Goal: Entertainment & Leisure: Consume media (video, audio)

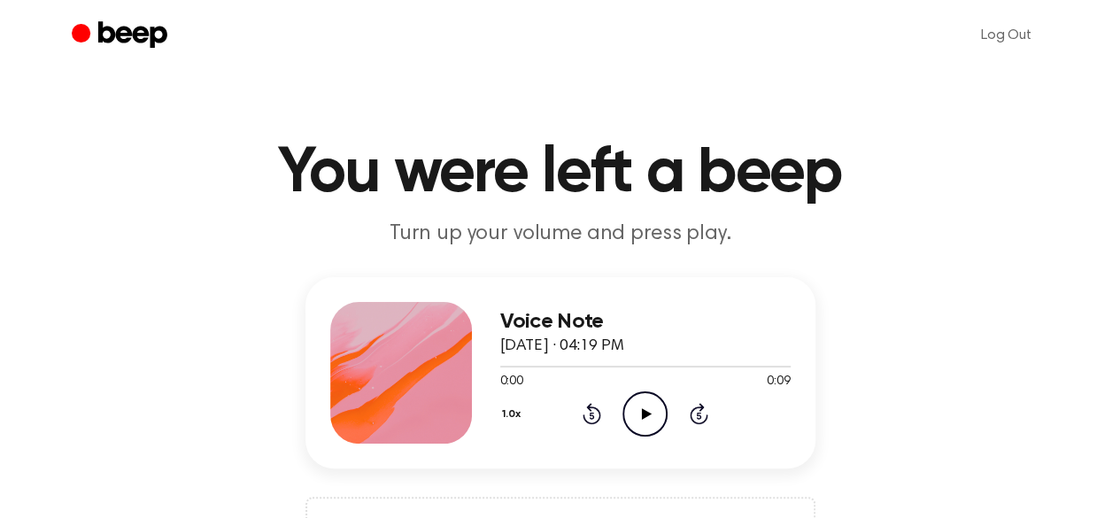
click at [655, 414] on icon "Play Audio" at bounding box center [644, 413] width 45 height 45
click at [648, 411] on icon "Play Audio" at bounding box center [644, 413] width 45 height 45
click at [642, 410] on icon at bounding box center [647, 414] width 10 height 12
click at [649, 420] on icon "Play Audio" at bounding box center [644, 413] width 45 height 45
click at [638, 406] on icon "Play Audio" at bounding box center [644, 413] width 45 height 45
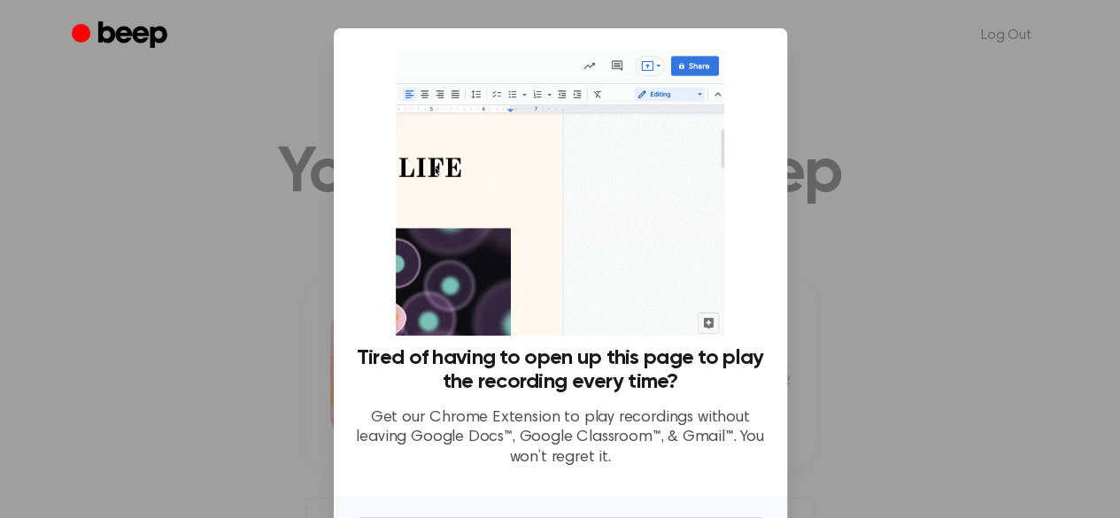
scroll to position [120, 0]
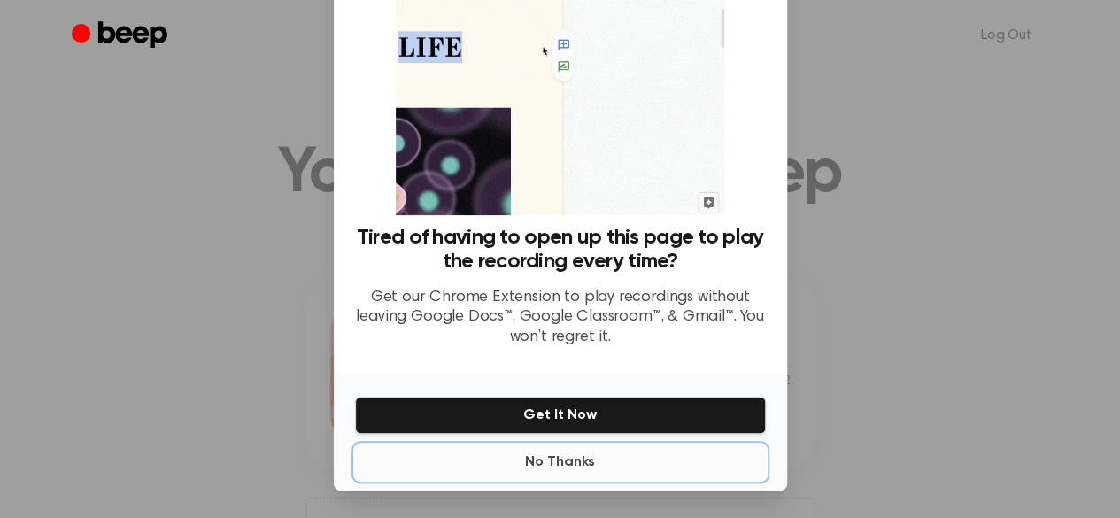
click at [547, 464] on button "No Thanks" at bounding box center [560, 461] width 411 height 35
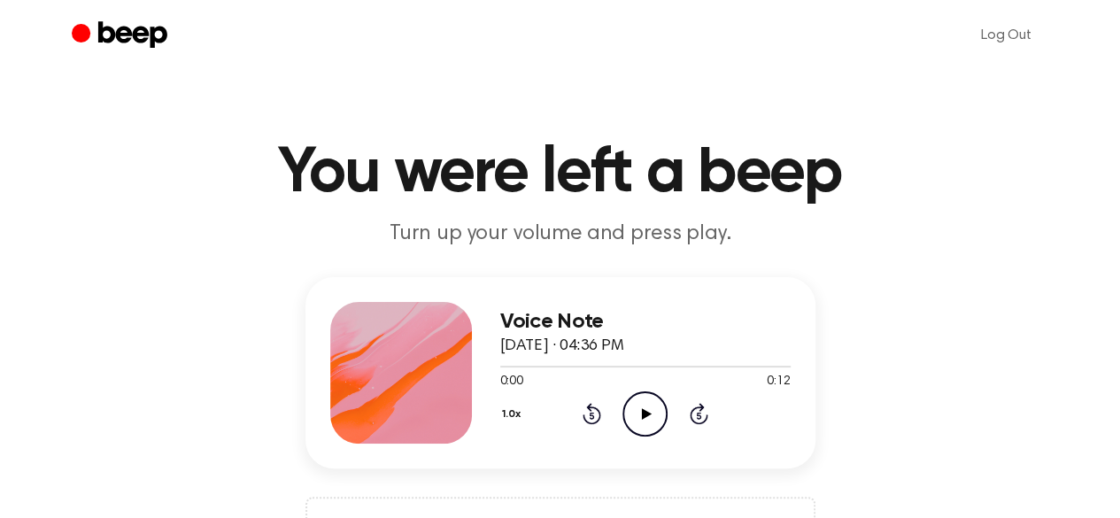
click at [645, 406] on icon "Play Audio" at bounding box center [644, 413] width 45 height 45
click at [646, 409] on icon "Play Audio" at bounding box center [644, 413] width 45 height 45
click at [649, 414] on icon at bounding box center [647, 414] width 10 height 12
click at [638, 406] on icon "Play Audio" at bounding box center [644, 413] width 45 height 45
click at [630, 405] on icon "Play Audio" at bounding box center [644, 413] width 45 height 45
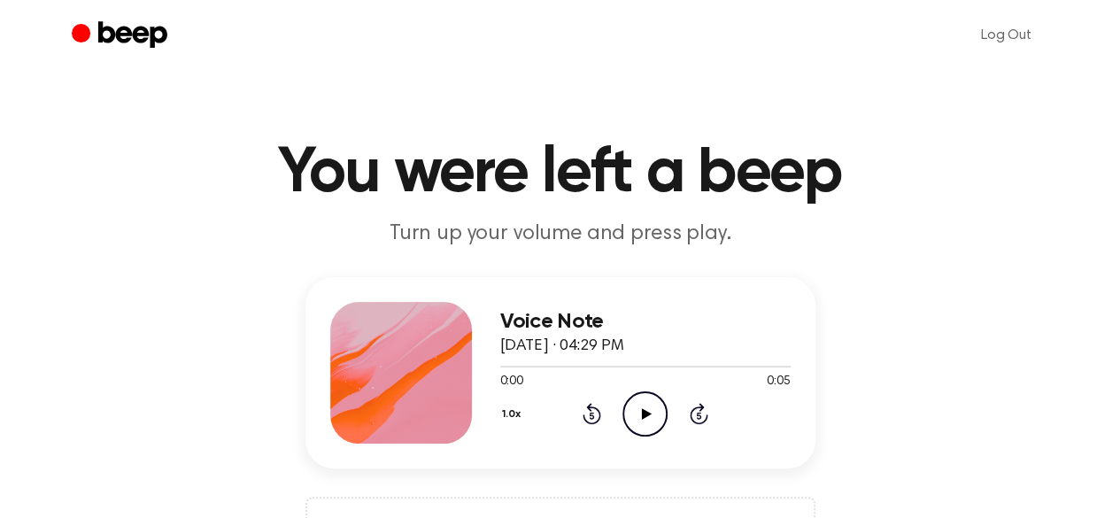
click at [637, 418] on icon "Play Audio" at bounding box center [644, 413] width 45 height 45
click at [655, 408] on icon "Play Audio" at bounding box center [644, 413] width 45 height 45
click at [647, 412] on icon at bounding box center [647, 414] width 10 height 12
click at [641, 410] on icon "Play Audio" at bounding box center [644, 413] width 45 height 45
click at [642, 411] on icon at bounding box center [647, 414] width 10 height 12
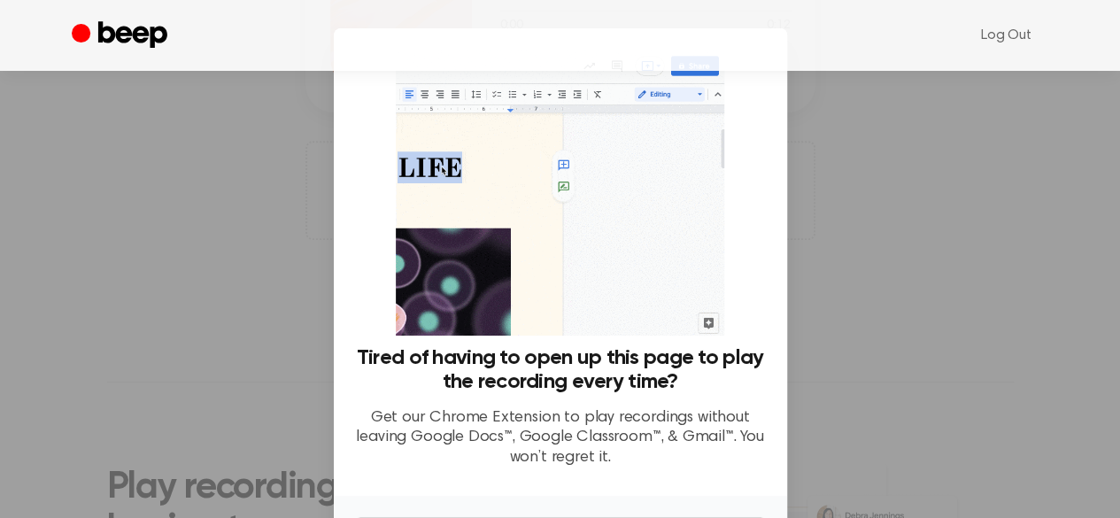
scroll to position [377, 0]
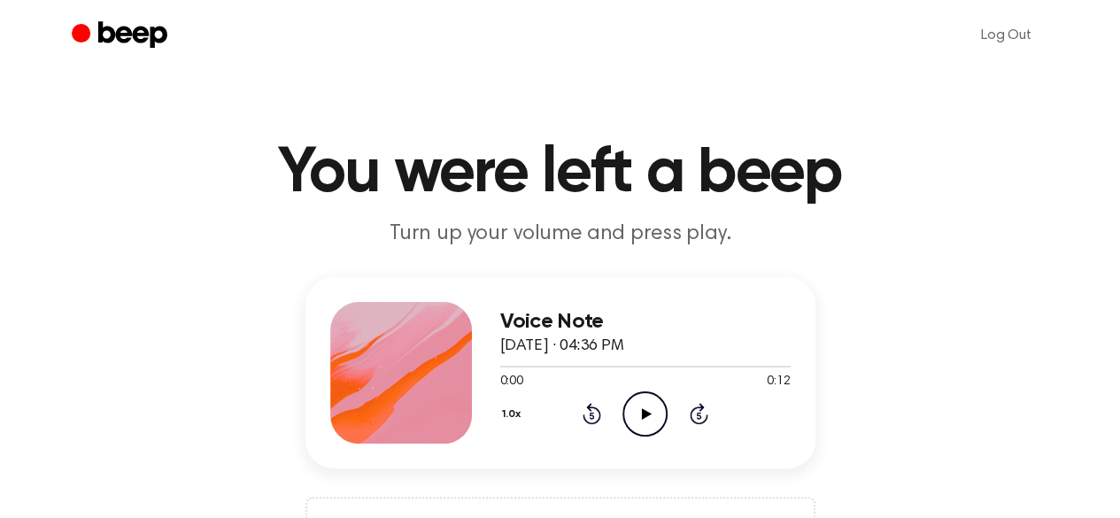
click at [645, 414] on icon at bounding box center [647, 414] width 10 height 12
click at [613, 364] on div at bounding box center [645, 366] width 290 height 14
click at [569, 362] on div at bounding box center [645, 366] width 290 height 14
click at [513, 366] on div at bounding box center [547, 367] width 94 height 2
click at [643, 409] on icon at bounding box center [647, 414] width 10 height 12
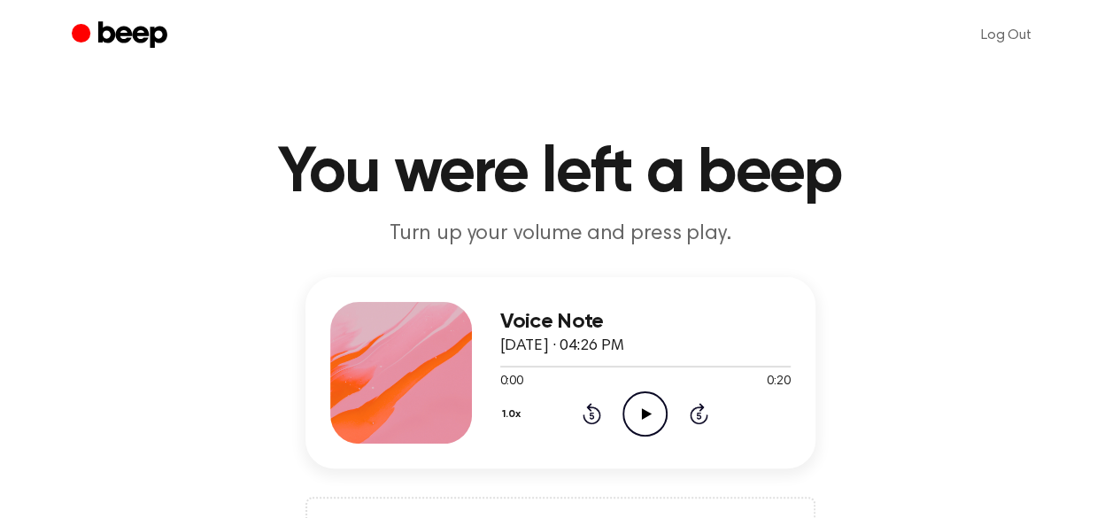
click at [643, 412] on icon at bounding box center [647, 414] width 10 height 12
click at [678, 366] on div at bounding box center [644, 367] width 288 height 2
click at [645, 413] on icon at bounding box center [647, 414] width 10 height 12
click at [519, 361] on div at bounding box center [645, 366] width 290 height 14
click at [641, 410] on icon "Play Audio" at bounding box center [644, 413] width 45 height 45
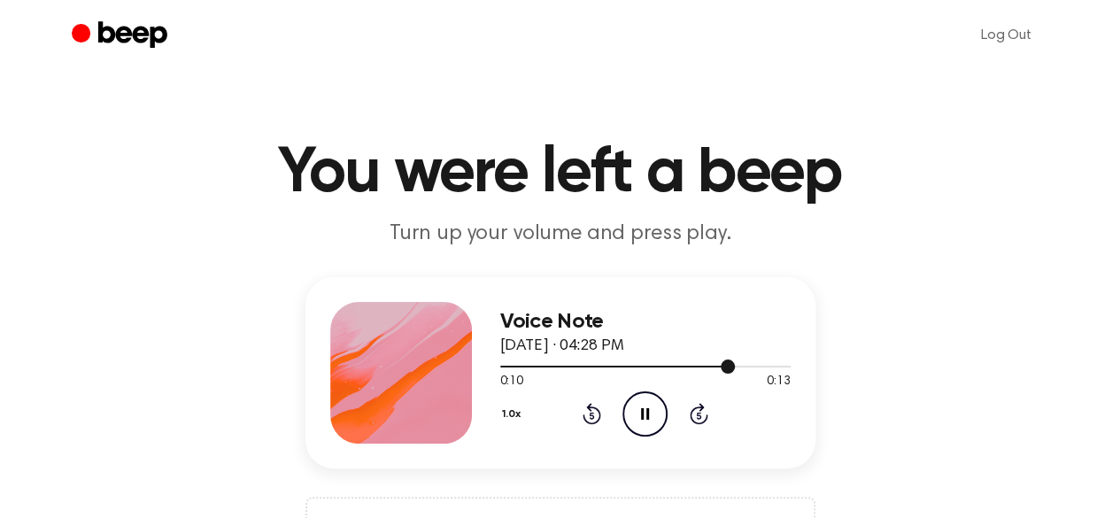
click at [625, 367] on div at bounding box center [645, 366] width 290 height 14
click at [642, 412] on icon at bounding box center [647, 414] width 10 height 12
click at [643, 414] on icon at bounding box center [647, 414] width 10 height 12
click at [646, 414] on icon at bounding box center [647, 414] width 10 height 12
click at [639, 409] on icon "Play Audio" at bounding box center [644, 413] width 45 height 45
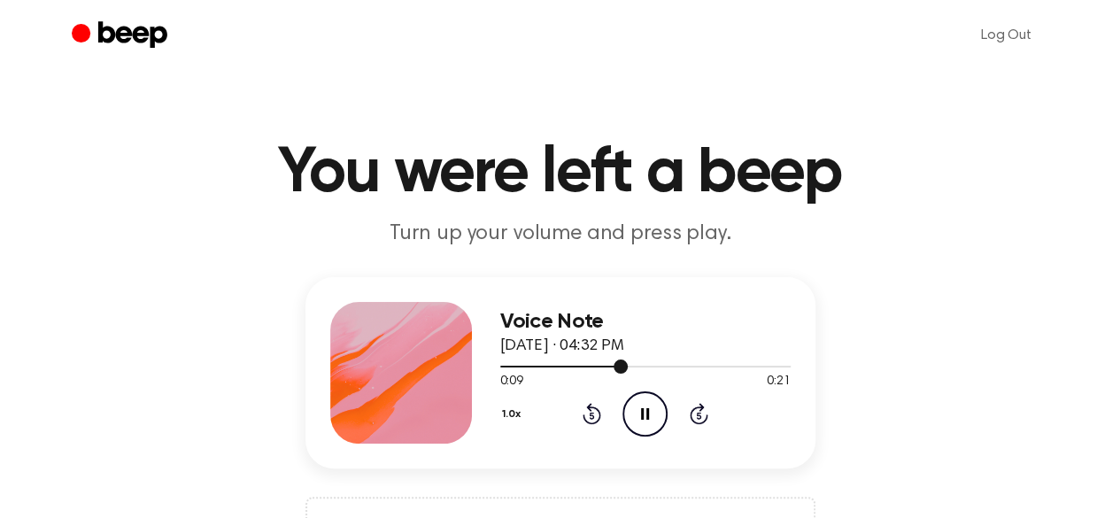
click at [501, 366] on div at bounding box center [564, 367] width 128 height 2
click at [646, 415] on icon at bounding box center [647, 414] width 10 height 12
click at [647, 407] on icon "Play Audio" at bounding box center [644, 413] width 45 height 45
click at [643, 415] on icon at bounding box center [647, 414] width 10 height 12
click at [643, 411] on icon at bounding box center [647, 414] width 10 height 12
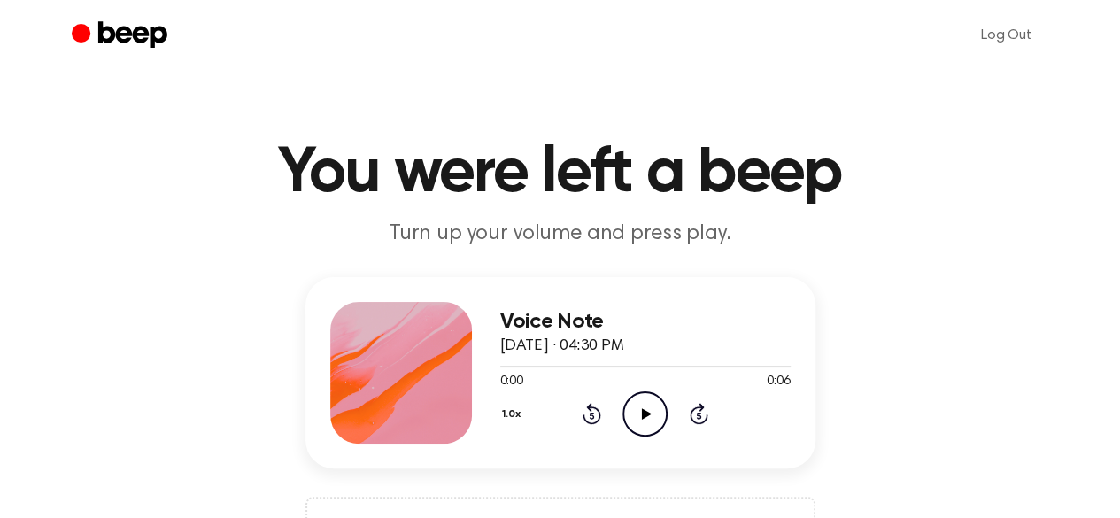
click at [642, 414] on icon at bounding box center [647, 414] width 10 height 12
click at [638, 412] on icon "Play Audio" at bounding box center [644, 413] width 45 height 45
click at [648, 403] on icon "Play Audio" at bounding box center [644, 413] width 45 height 45
click at [648, 403] on icon "Pause Audio" at bounding box center [644, 413] width 45 height 45
click at [645, 410] on icon at bounding box center [647, 414] width 10 height 12
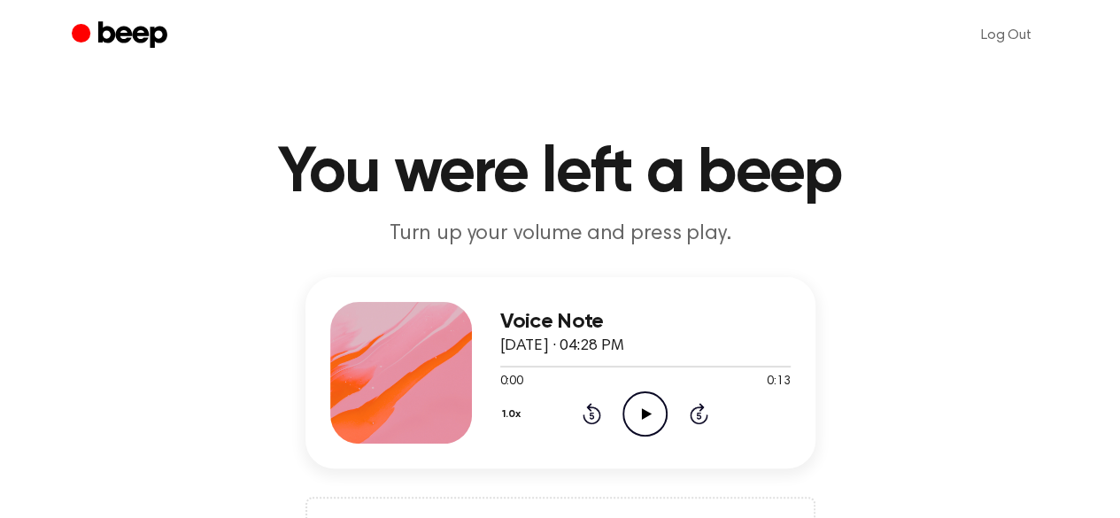
click at [645, 415] on icon at bounding box center [647, 414] width 10 height 12
click at [642, 410] on icon at bounding box center [647, 414] width 10 height 12
click at [646, 405] on icon "Play Audio" at bounding box center [644, 413] width 45 height 45
click at [559, 363] on div at bounding box center [645, 366] width 290 height 14
click at [646, 412] on icon at bounding box center [647, 414] width 10 height 12
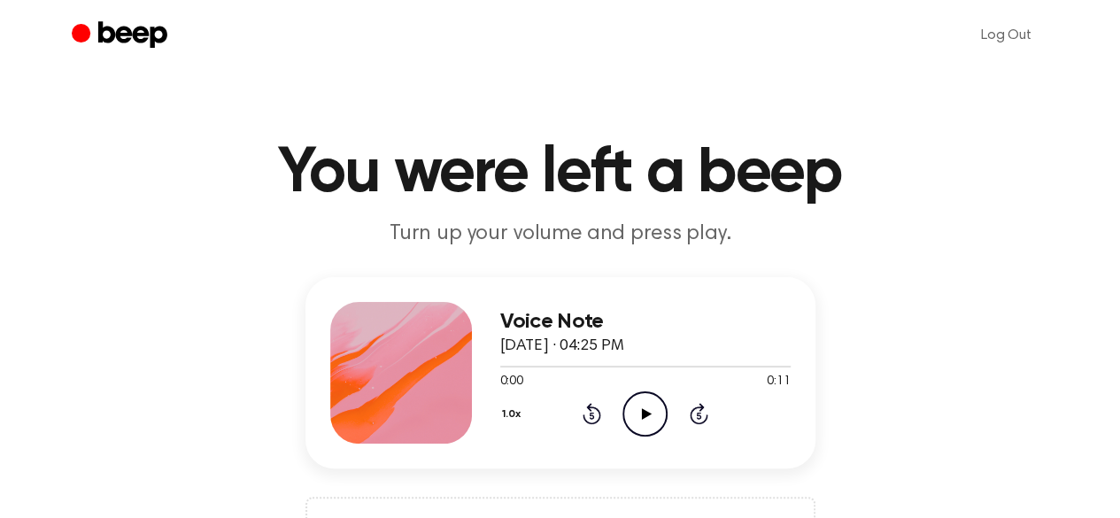
click at [646, 412] on icon at bounding box center [647, 414] width 10 height 12
click at [645, 412] on icon at bounding box center [647, 414] width 10 height 12
